Goal: Information Seeking & Learning: Check status

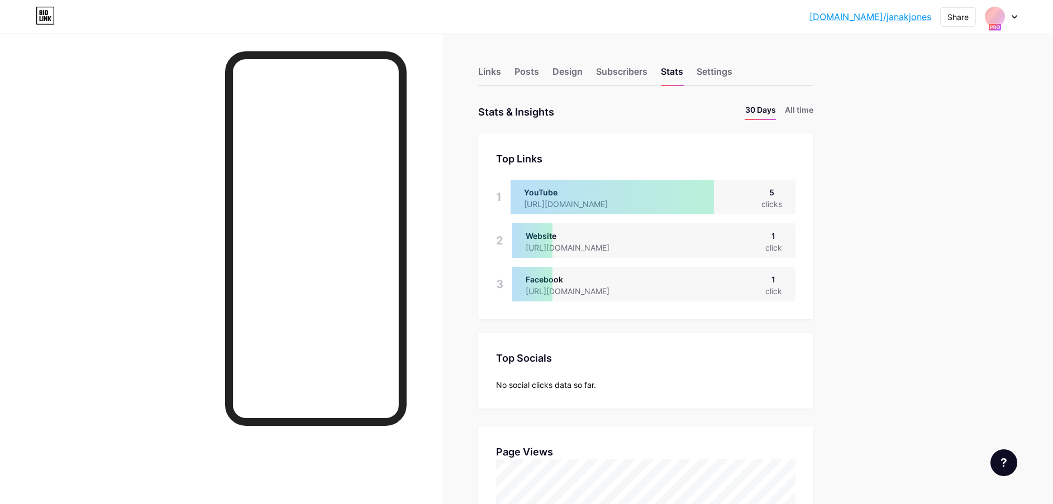
scroll to position [504, 1053]
drag, startPoint x: 803, startPoint y: 113, endPoint x: 778, endPoint y: 120, distance: 25.9
click at [803, 113] on li "All time" at bounding box center [799, 112] width 28 height 16
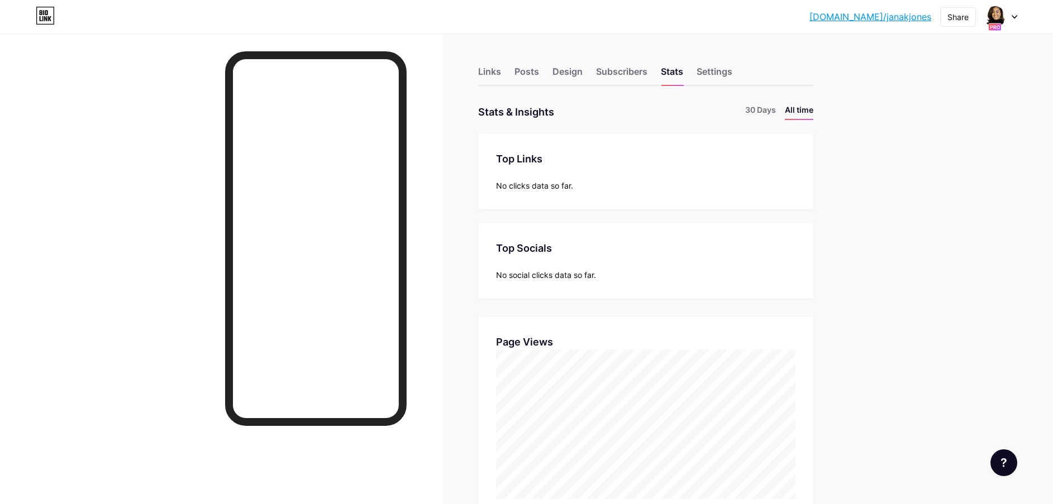
click at [1013, 19] on div at bounding box center [1001, 17] width 32 height 20
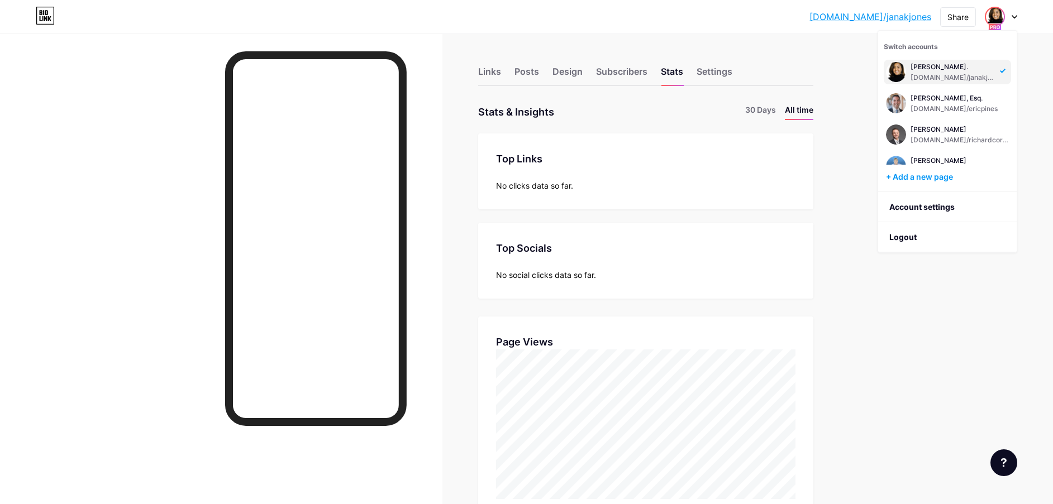
scroll to position [83, 0]
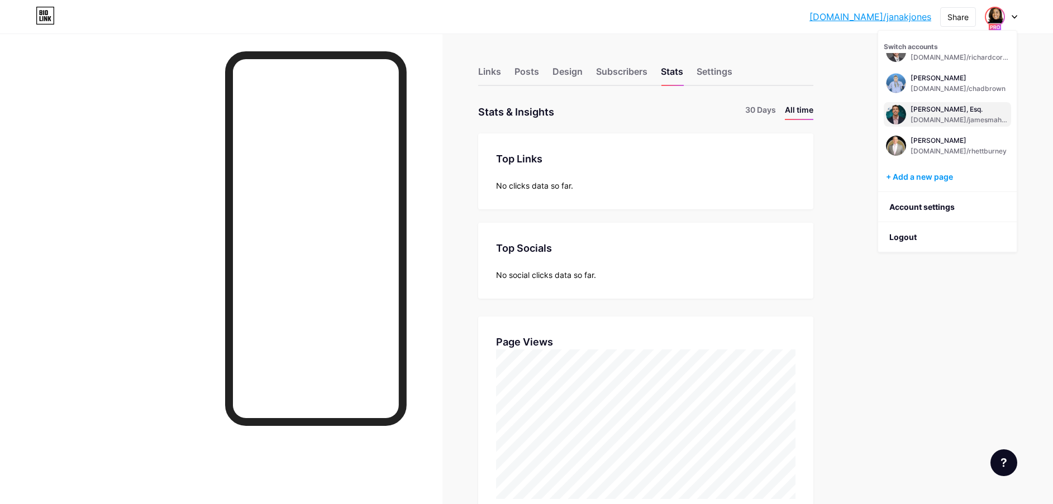
click at [958, 111] on div "[PERSON_NAME], Esq." at bounding box center [960, 109] width 98 height 9
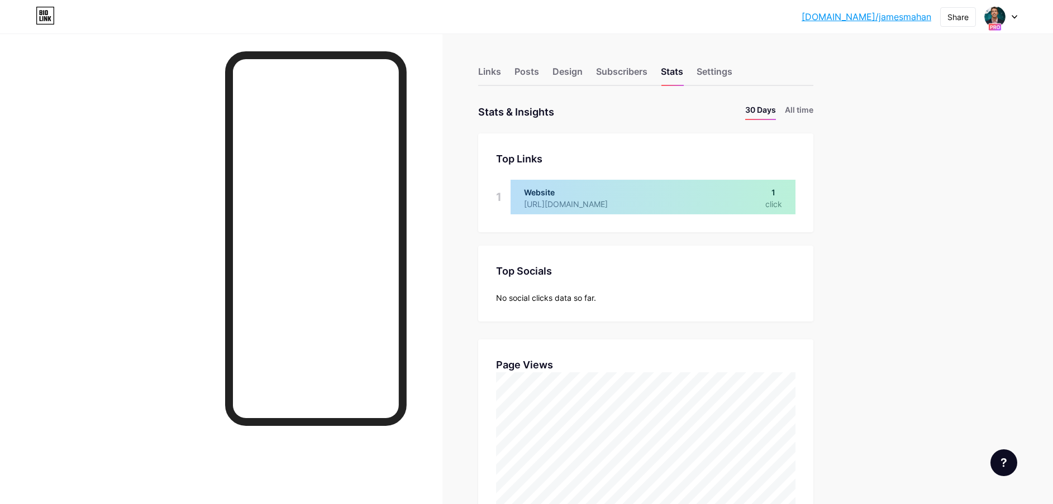
scroll to position [504, 1053]
click at [805, 107] on li "All time" at bounding box center [799, 112] width 28 height 16
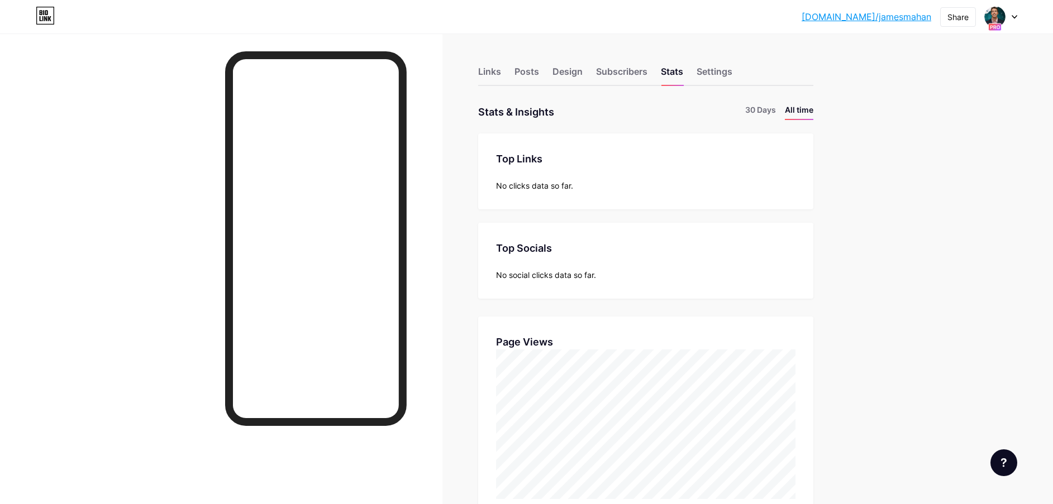
scroll to position [583, 0]
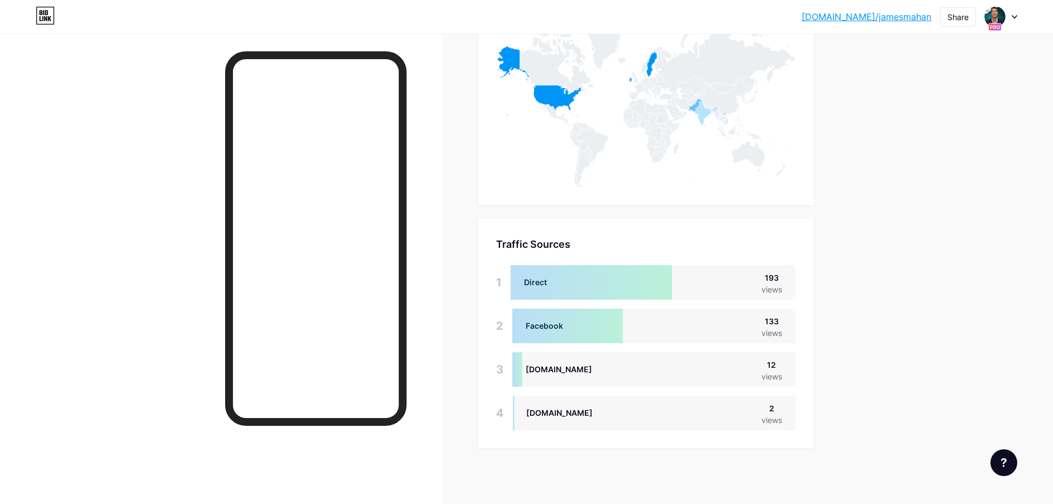
click at [1010, 15] on div at bounding box center [1001, 17] width 32 height 20
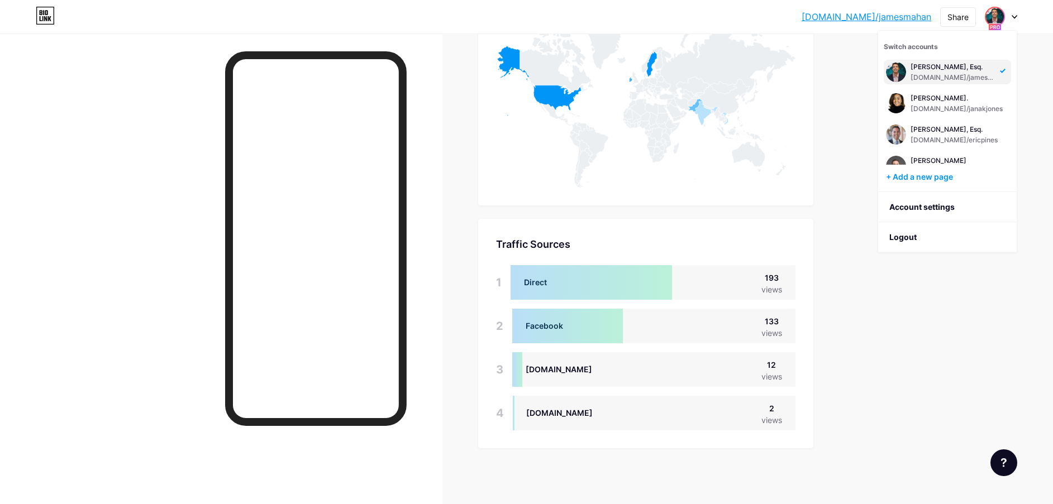
scroll to position [514, 0]
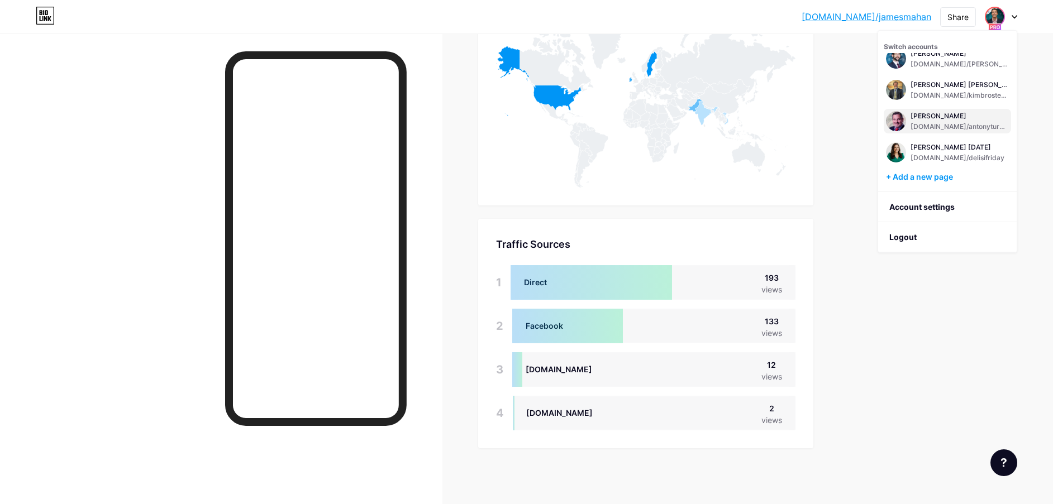
click at [931, 125] on div "[DOMAIN_NAME]/antonyturbeville" at bounding box center [960, 126] width 98 height 9
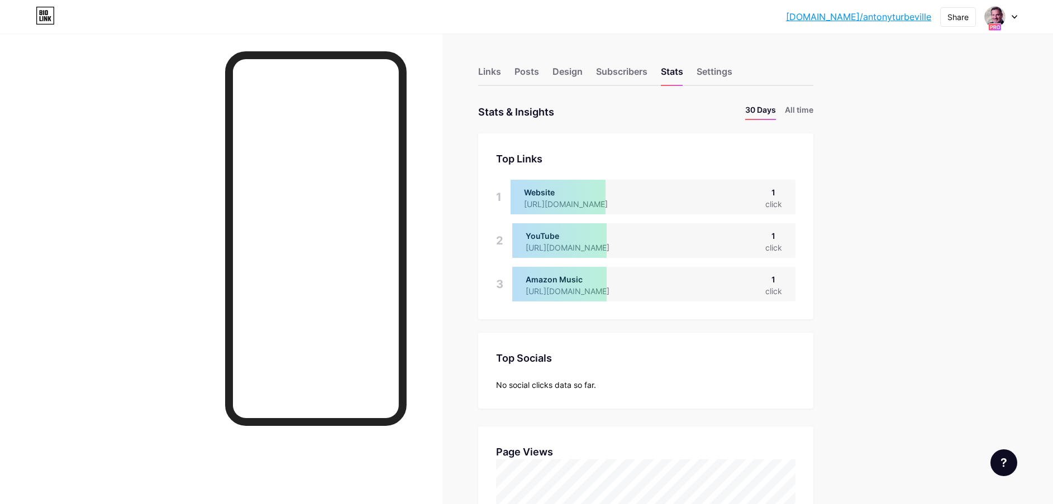
scroll to position [504, 1053]
click at [808, 112] on li "All time" at bounding box center [799, 112] width 28 height 16
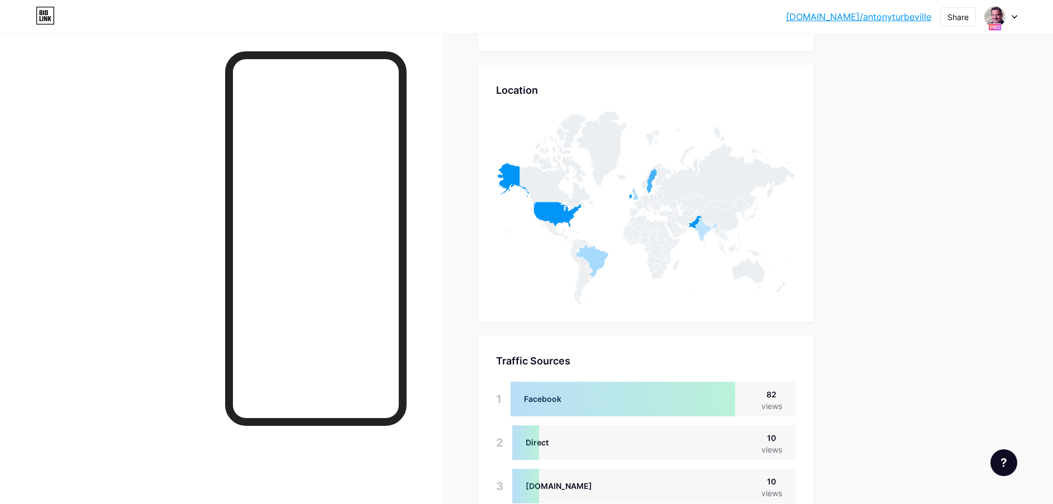
scroll to position [583, 0]
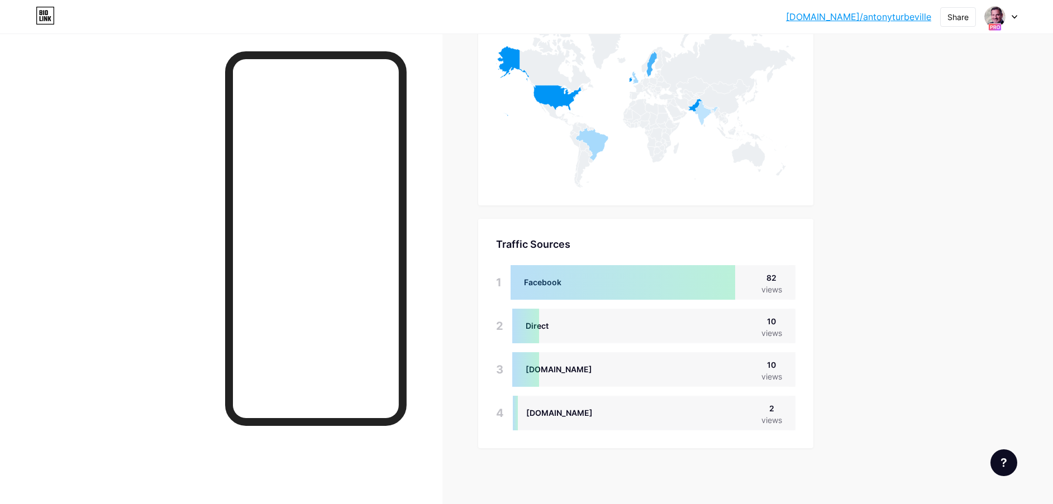
click at [1019, 11] on div "bio.link/antony... bio.link/antonyturbeville Share Switch accounts Antony Turbe…" at bounding box center [526, 17] width 1053 height 20
click at [1009, 19] on div at bounding box center [1001, 17] width 32 height 20
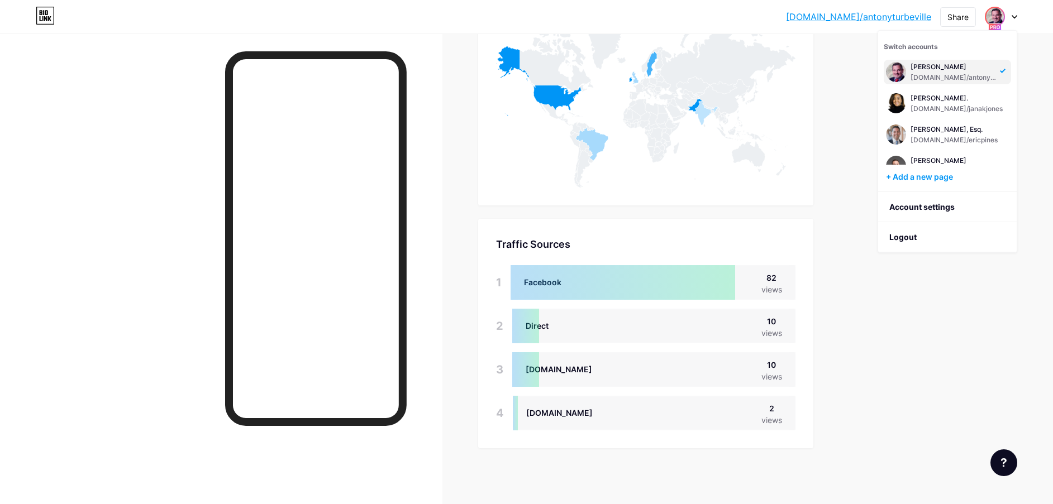
scroll to position [396, 0]
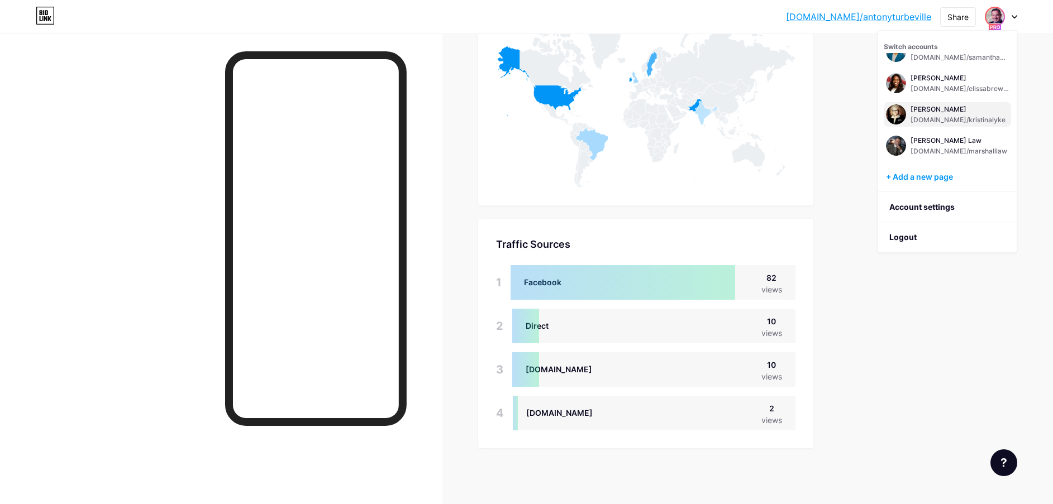
click at [940, 106] on div "[PERSON_NAME]" at bounding box center [958, 109] width 95 height 9
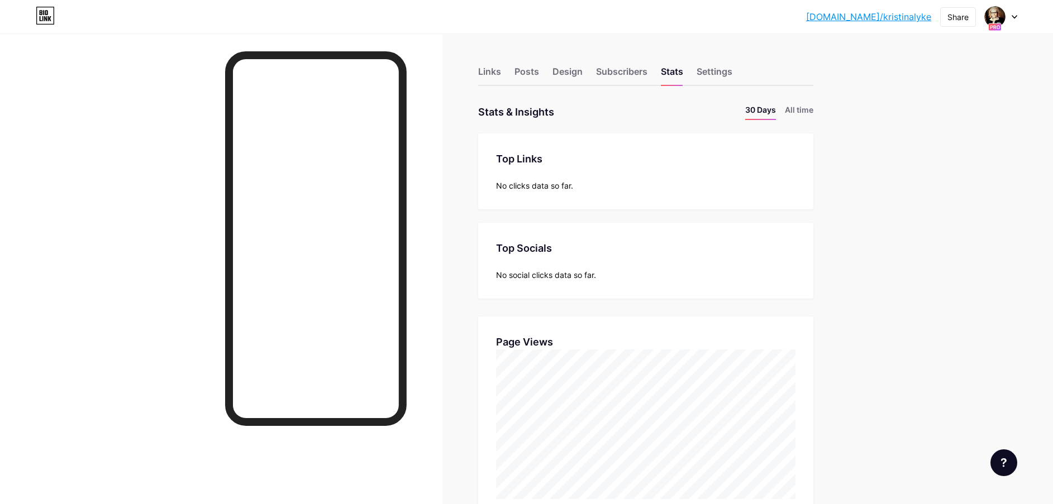
scroll to position [504, 1053]
click at [803, 114] on li "All time" at bounding box center [799, 112] width 28 height 16
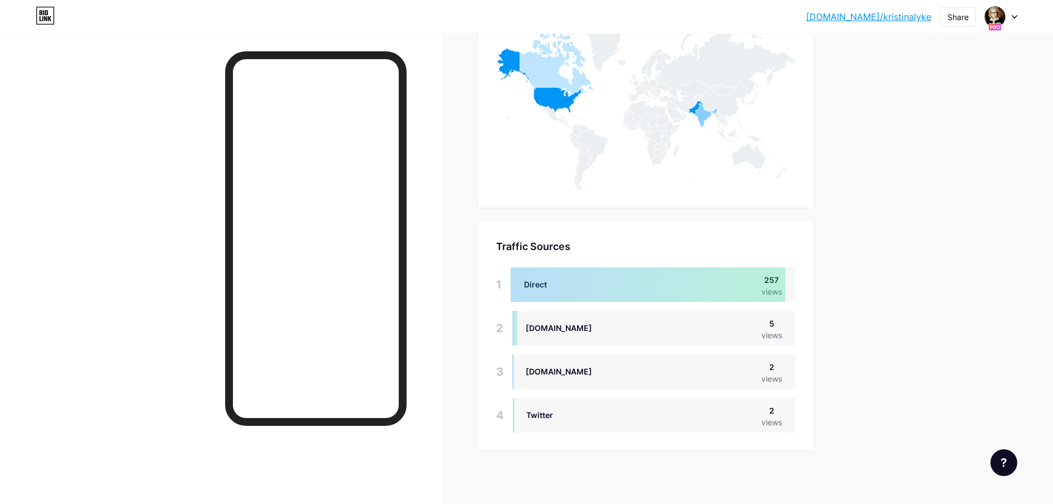
scroll to position [583, 0]
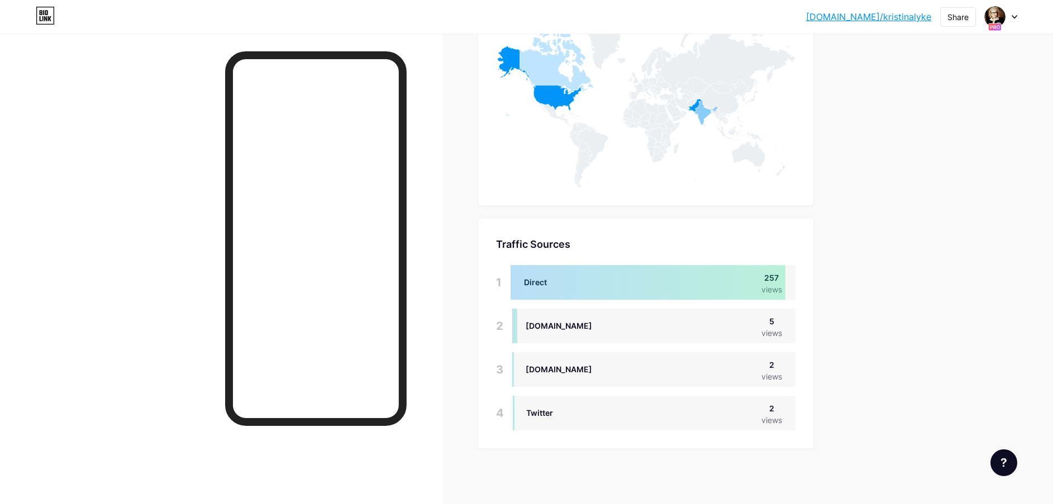
click at [1016, 9] on div at bounding box center [1001, 17] width 32 height 20
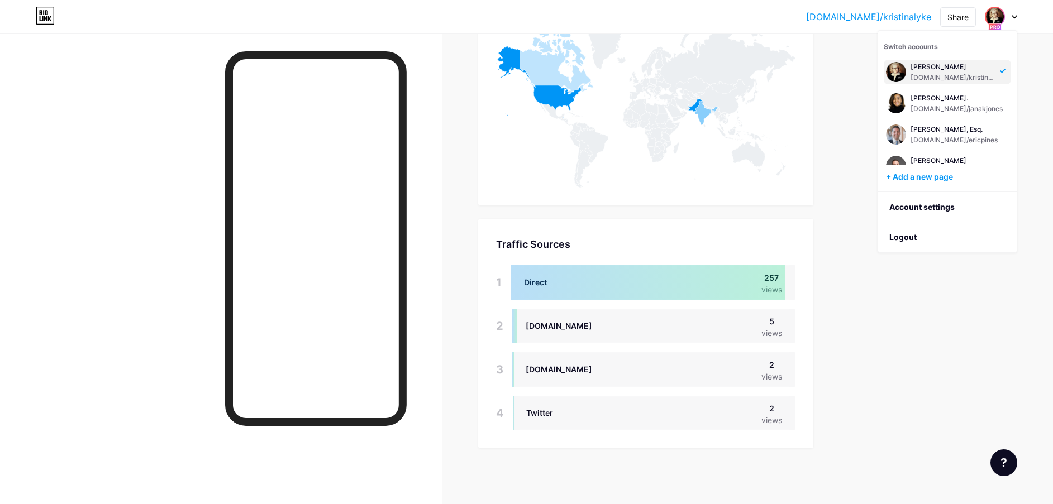
scroll to position [458, 0]
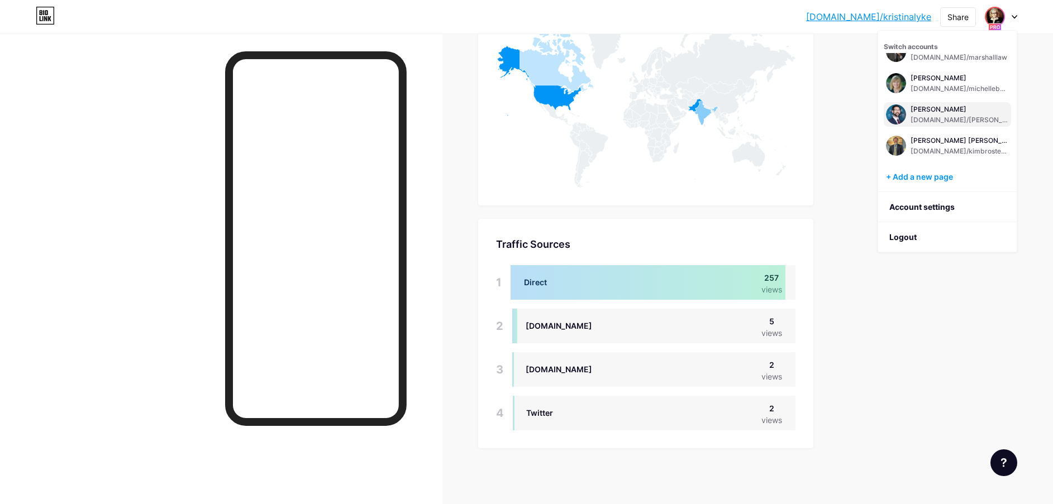
click at [921, 111] on div "[PERSON_NAME]" at bounding box center [960, 109] width 98 height 9
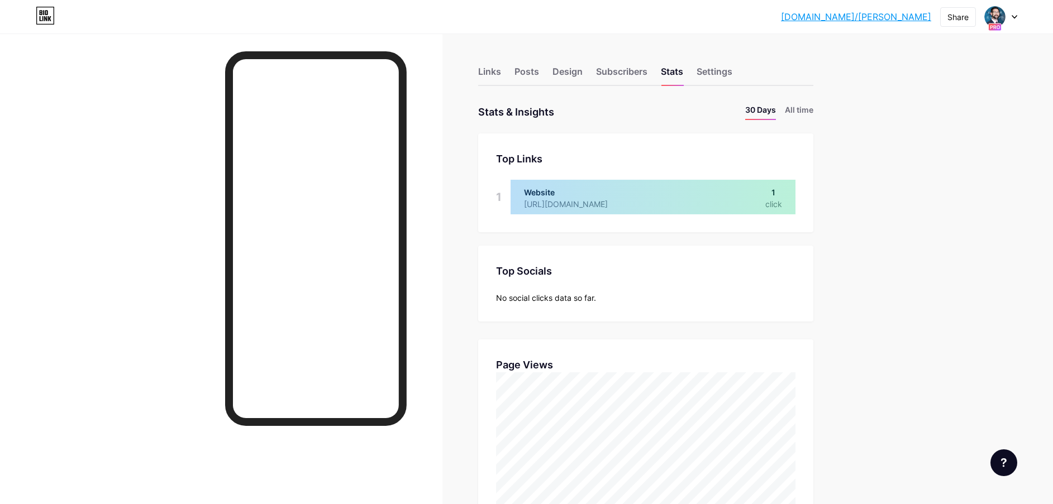
scroll to position [504, 1053]
click at [807, 111] on li "All time" at bounding box center [799, 112] width 28 height 16
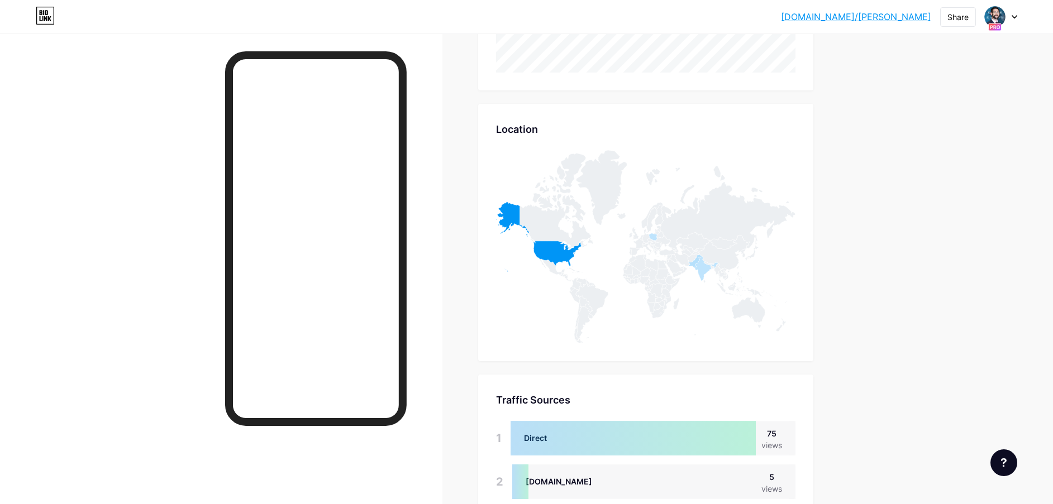
scroll to position [583, 0]
